Goal: Navigation & Orientation: Find specific page/section

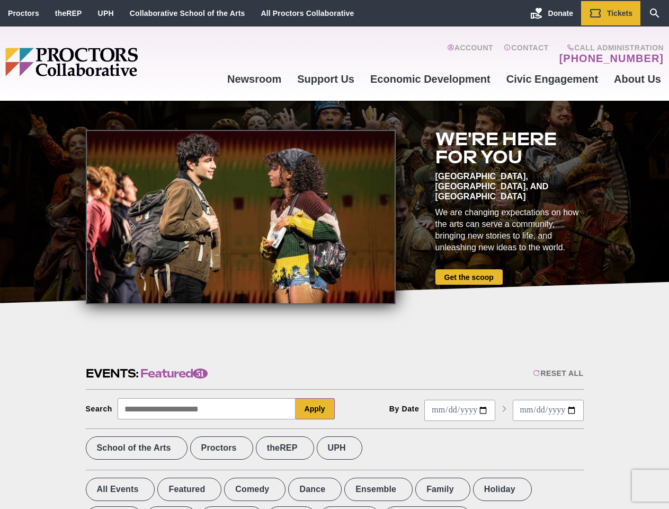
click at [334, 254] on div at bounding box center [241, 217] width 310 height 174
click at [557, 373] on div "Reset All" at bounding box center [558, 373] width 50 height 8
click at [315, 409] on button "Apply" at bounding box center [315, 408] width 39 height 21
